Goal: Task Accomplishment & Management: Manage account settings

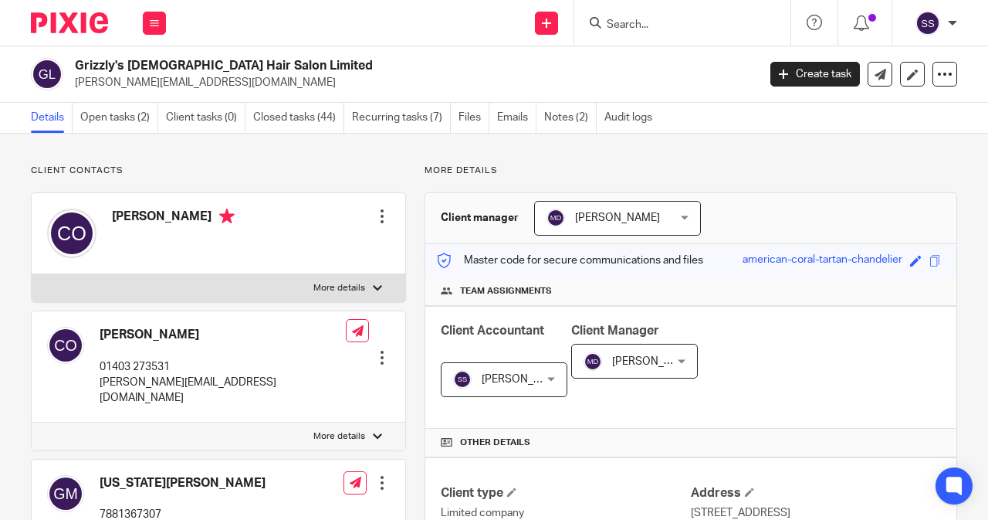
click at [616, 28] on input "Search" at bounding box center [674, 26] width 139 height 14
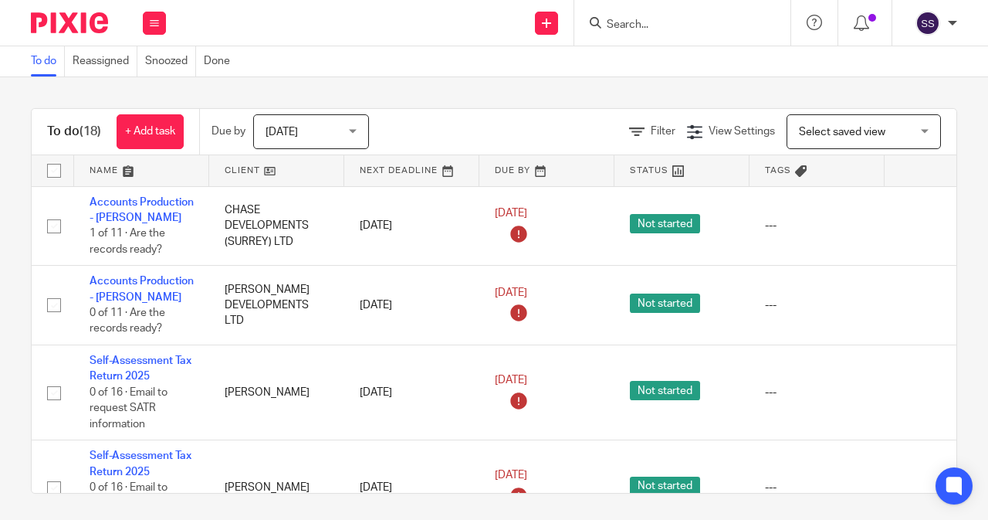
click at [635, 19] on input "Search" at bounding box center [674, 26] width 139 height 14
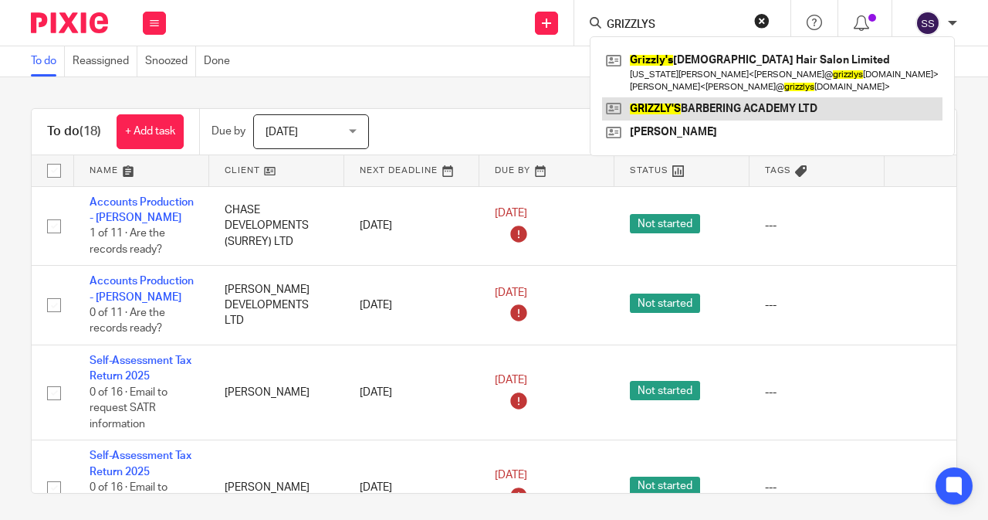
type input "GRIZZLYS"
click at [770, 110] on link at bounding box center [772, 108] width 340 height 23
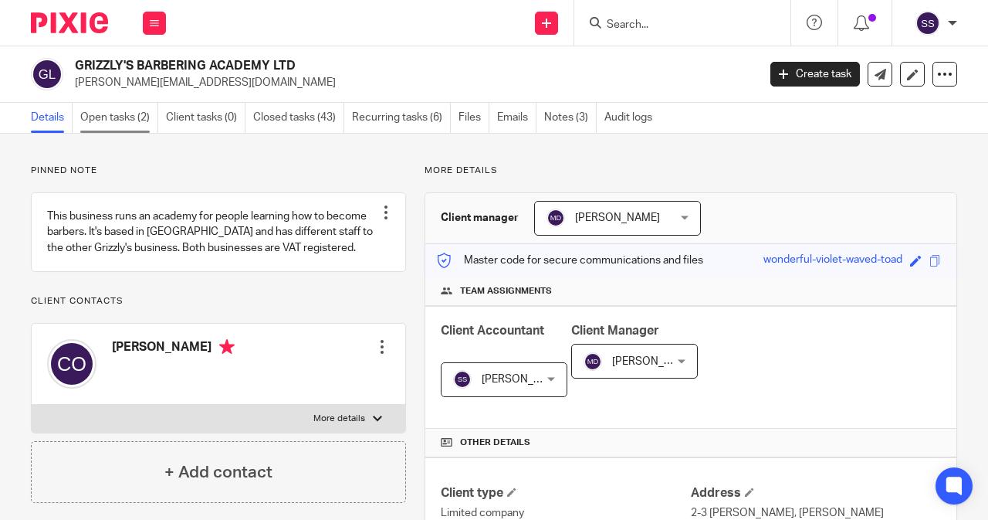
click at [96, 116] on link "Open tasks (2)" at bounding box center [119, 118] width 78 height 30
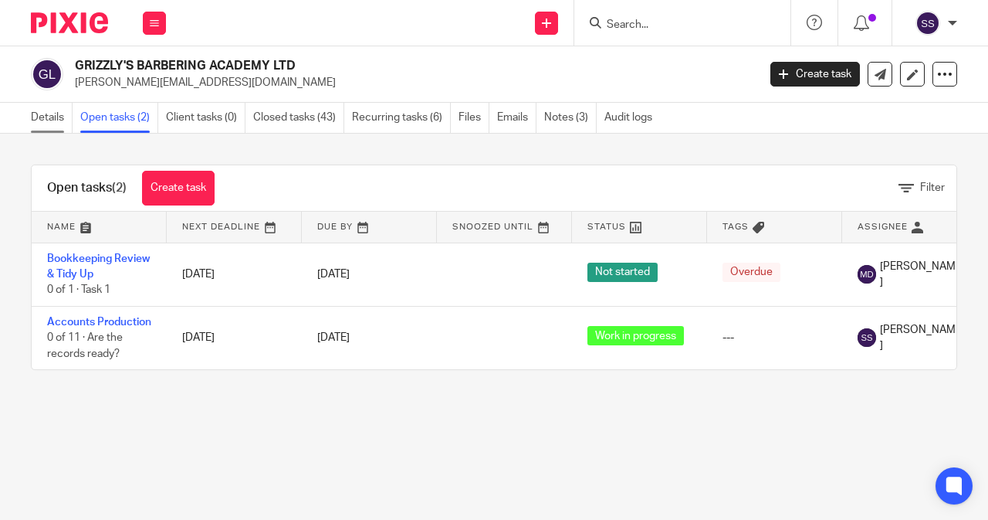
click at [43, 110] on link "Details" at bounding box center [52, 118] width 42 height 30
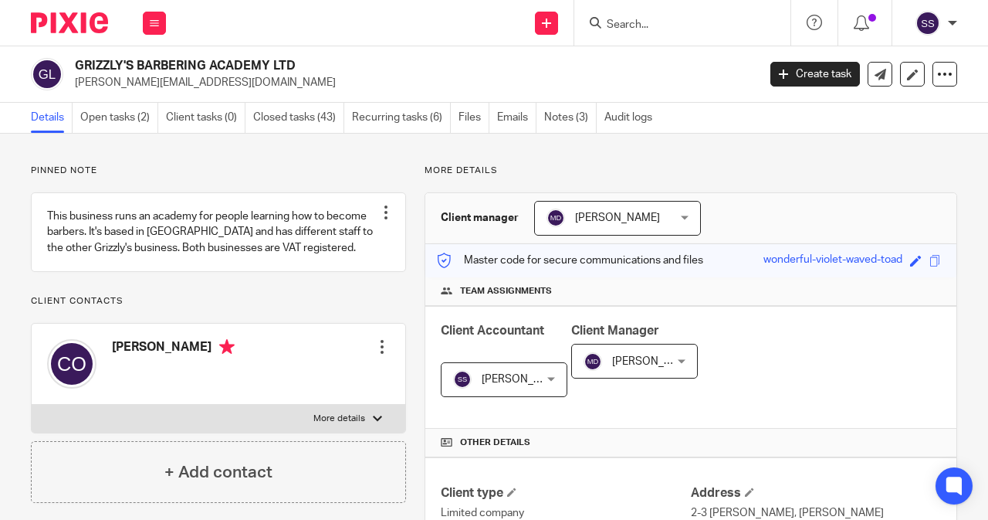
drag, startPoint x: 312, startPoint y: 63, endPoint x: 71, endPoint y: 69, distance: 241.0
click at [71, 69] on div "GRIZZLY'S BARBERING ACADEMY LTD chris@grizzlysmalehairsalon.co.uk" at bounding box center [389, 74] width 716 height 32
copy h2 "GRIZZLY'S BARBERING ACADEMY LTD"
